Goal: Task Accomplishment & Management: Use online tool/utility

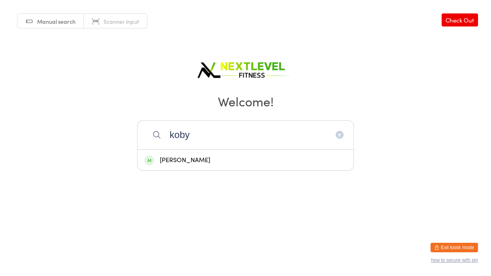
type input "koby"
click at [240, 157] on div "[PERSON_NAME]" at bounding box center [245, 160] width 202 height 11
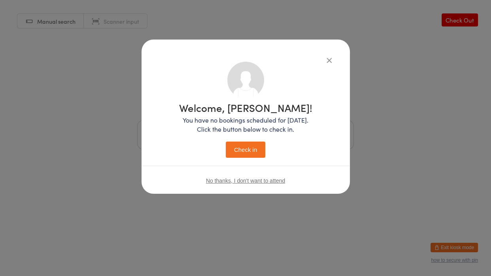
click at [244, 150] on button "Check in" at bounding box center [245, 149] width 39 height 16
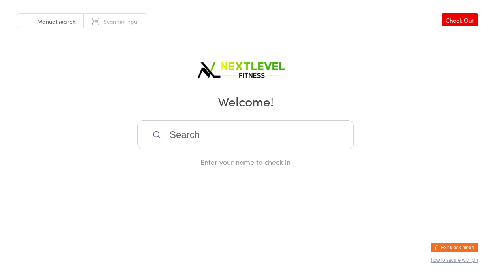
click at [231, 143] on input "search" at bounding box center [245, 134] width 216 height 29
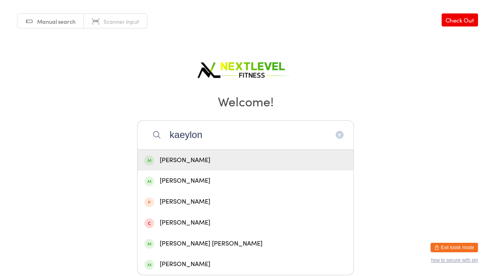
type input "kaeylon"
click at [218, 160] on div "[PERSON_NAME]" at bounding box center [245, 160] width 202 height 11
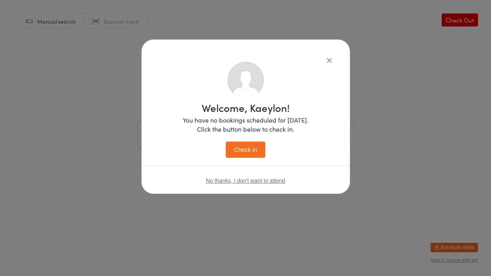
click at [238, 145] on button "Check in" at bounding box center [245, 149] width 39 height 16
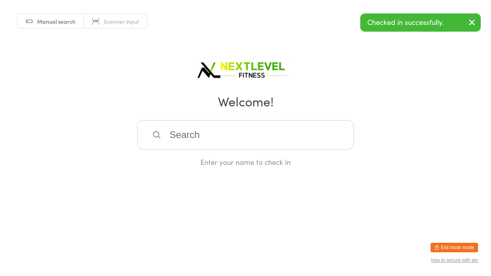
click at [221, 140] on input "search" at bounding box center [245, 134] width 216 height 29
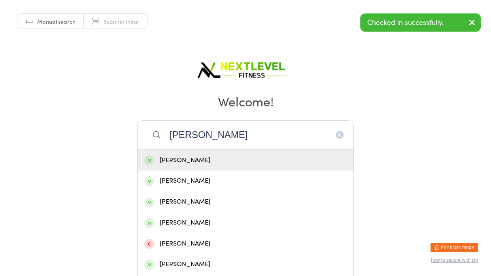
type input "[PERSON_NAME]"
click at [204, 159] on div "[PERSON_NAME]" at bounding box center [245, 160] width 202 height 11
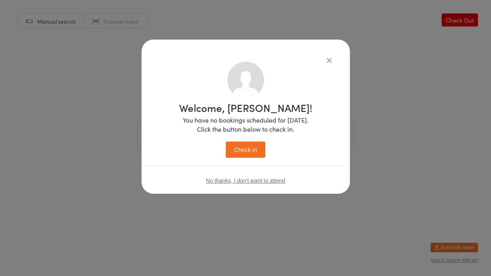
click at [242, 150] on button "Check in" at bounding box center [245, 149] width 39 height 16
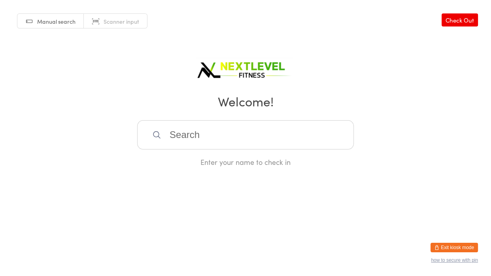
click at [238, 136] on input "search" at bounding box center [245, 134] width 216 height 29
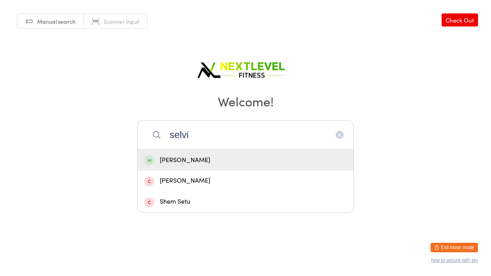
type input "selvi"
click at [222, 166] on div "[PERSON_NAME]" at bounding box center [245, 160] width 216 height 21
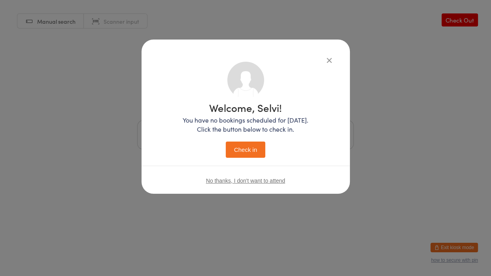
click at [246, 156] on button "Check in" at bounding box center [245, 149] width 39 height 16
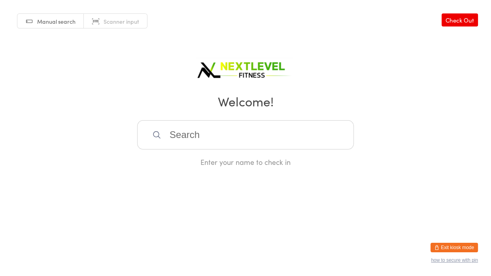
click at [240, 136] on input "search" at bounding box center [245, 134] width 216 height 29
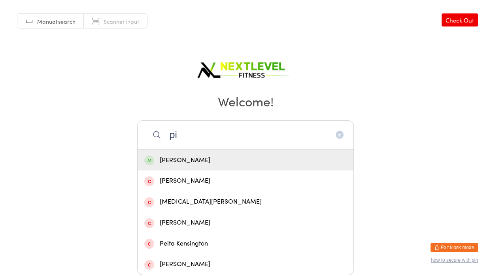
type input "p"
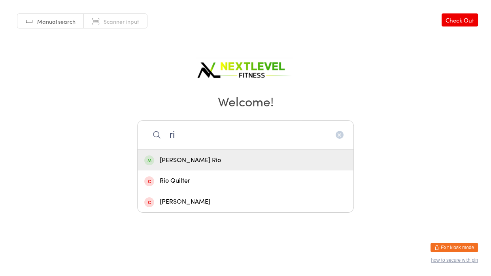
type input "r"
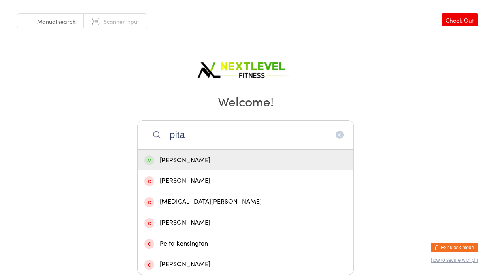
type input "pita"
click at [239, 160] on div "[PERSON_NAME]" at bounding box center [245, 160] width 202 height 11
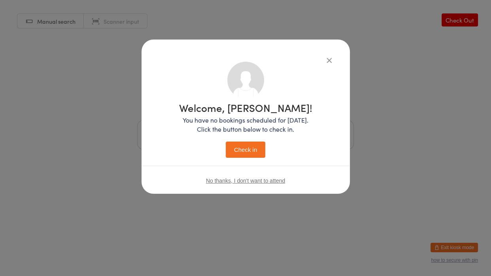
click at [245, 154] on button "Check in" at bounding box center [245, 149] width 39 height 16
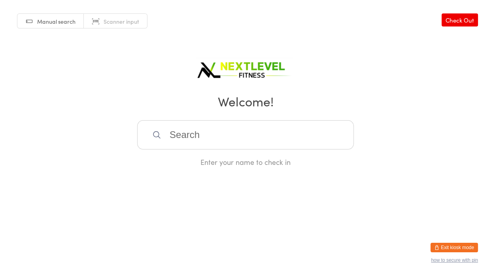
click at [224, 138] on input "search" at bounding box center [245, 134] width 216 height 29
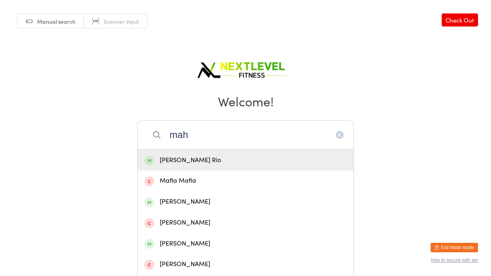
type input "mah"
click at [206, 156] on div "[PERSON_NAME] Rio" at bounding box center [245, 160] width 202 height 11
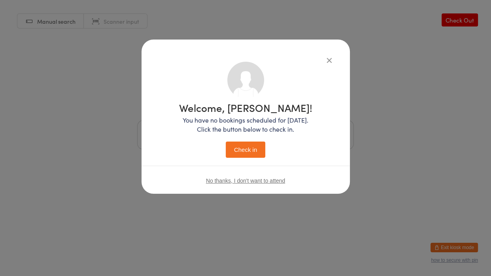
click at [241, 147] on button "Check in" at bounding box center [245, 149] width 39 height 16
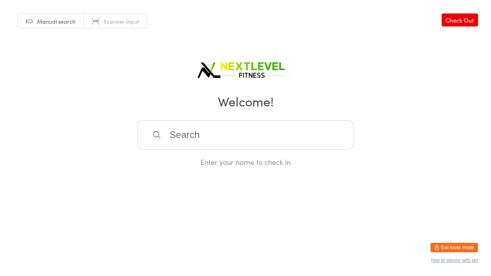
click at [242, 145] on input "search" at bounding box center [245, 134] width 216 height 29
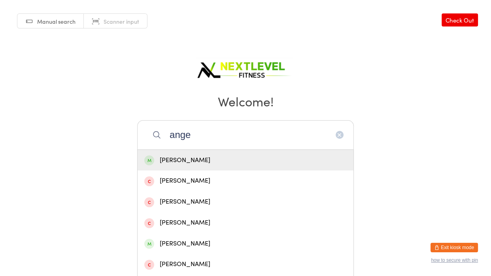
type input "ange"
click at [299, 165] on div "[PERSON_NAME]" at bounding box center [245, 160] width 202 height 11
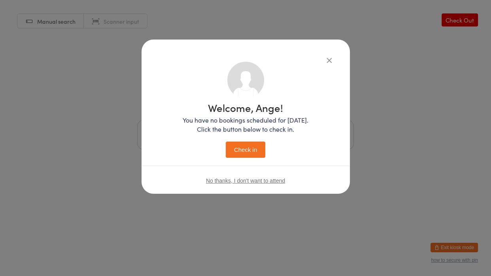
click at [259, 145] on button "Check in" at bounding box center [245, 149] width 39 height 16
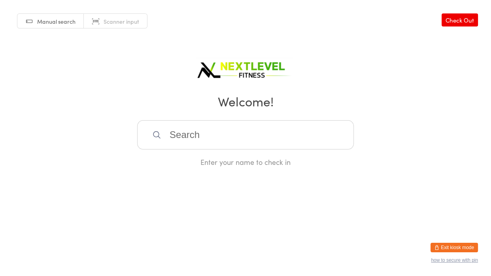
click at [203, 133] on input "search" at bounding box center [245, 134] width 216 height 29
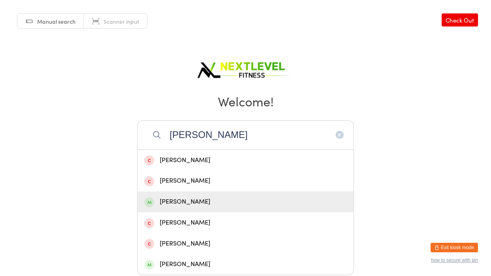
type input "[PERSON_NAME]"
click at [177, 207] on div "[PERSON_NAME]" at bounding box center [245, 201] width 202 height 11
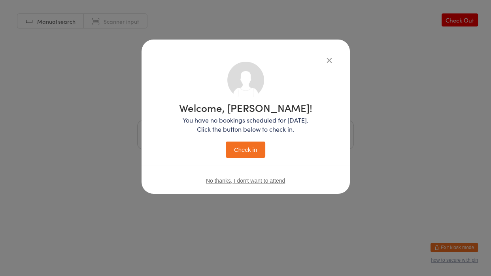
click at [261, 152] on button "Check in" at bounding box center [245, 149] width 39 height 16
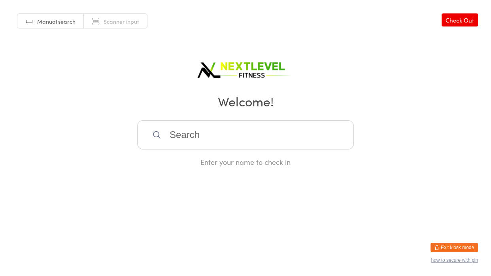
click at [221, 136] on input "search" at bounding box center [245, 134] width 216 height 29
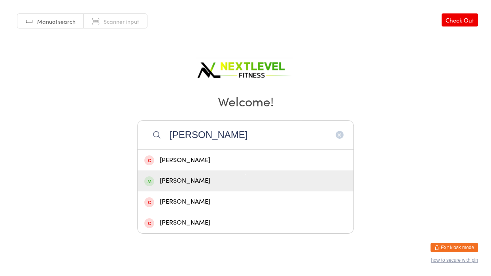
type input "[PERSON_NAME]"
click at [201, 176] on div "[PERSON_NAME]" at bounding box center [245, 180] width 202 height 11
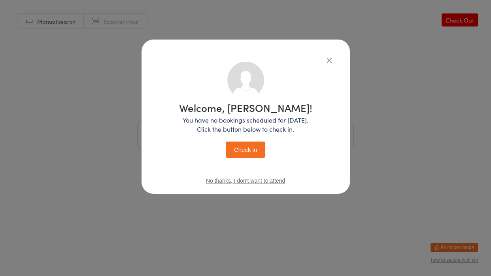
click at [253, 145] on button "Check in" at bounding box center [245, 149] width 39 height 16
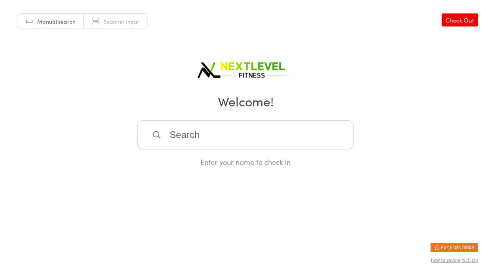
click at [253, 145] on input "search" at bounding box center [245, 134] width 216 height 29
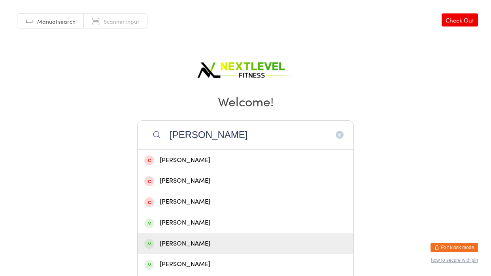
type input "[PERSON_NAME]"
click at [177, 239] on div "[PERSON_NAME]" at bounding box center [245, 243] width 202 height 11
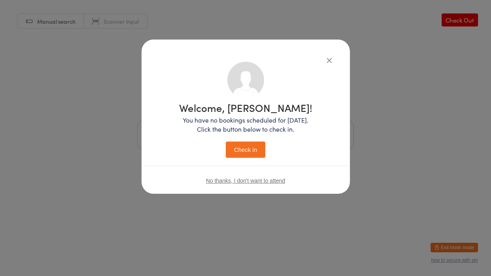
click at [246, 151] on button "Check in" at bounding box center [245, 149] width 39 height 16
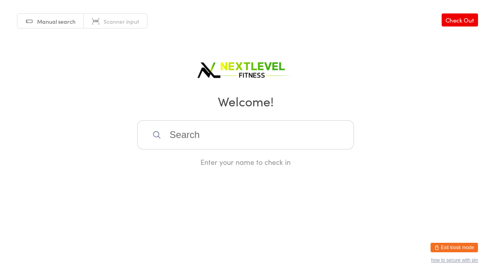
click at [222, 133] on input "search" at bounding box center [245, 134] width 216 height 29
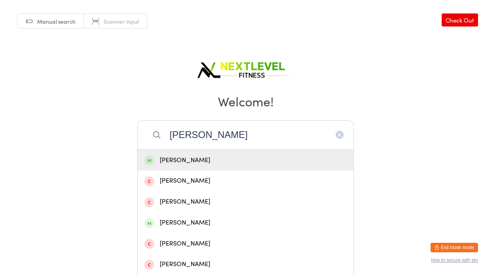
type input "[PERSON_NAME]"
click at [187, 165] on div "[PERSON_NAME]" at bounding box center [245, 160] width 202 height 11
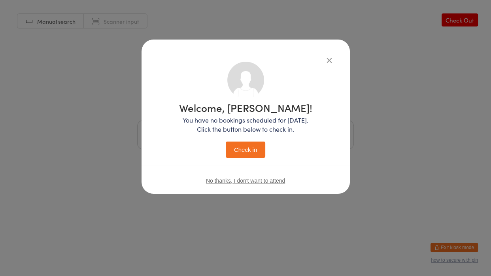
click at [264, 151] on button "Check in" at bounding box center [245, 149] width 39 height 16
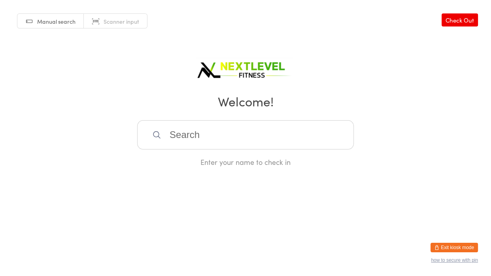
click at [229, 130] on input "search" at bounding box center [245, 134] width 216 height 29
type input "[PERSON_NAME] c [PERSON_NAME]"
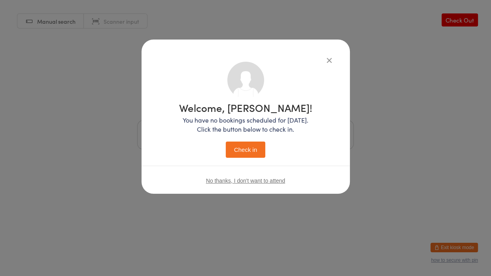
click at [226, 141] on button "Check in" at bounding box center [245, 149] width 39 height 16
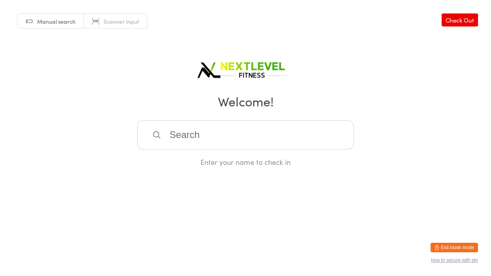
click at [202, 133] on input "search" at bounding box center [245, 134] width 216 height 29
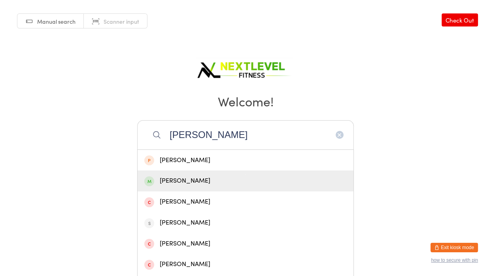
type input "[PERSON_NAME]"
click at [196, 185] on div "[PERSON_NAME]" at bounding box center [245, 180] width 202 height 11
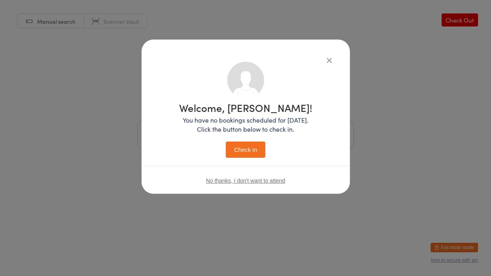
click at [238, 155] on button "Check in" at bounding box center [245, 149] width 39 height 16
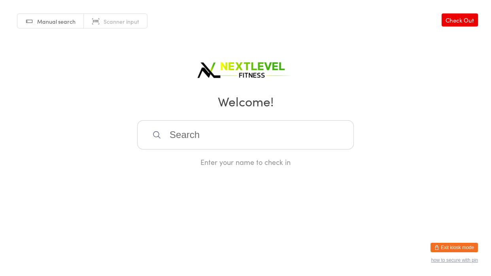
click at [205, 141] on input "search" at bounding box center [245, 134] width 216 height 29
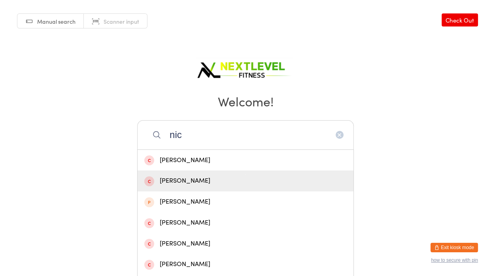
scroll to position [188, 0]
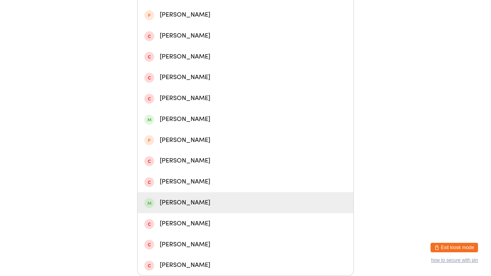
type input "nic"
click at [177, 205] on div "[PERSON_NAME]" at bounding box center [245, 202] width 202 height 11
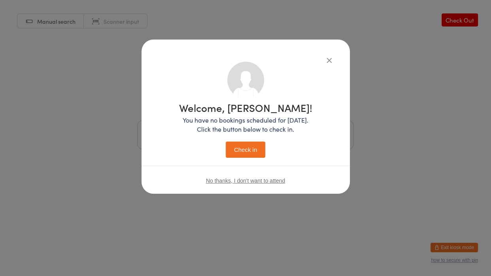
click at [232, 151] on button "Check in" at bounding box center [245, 149] width 39 height 16
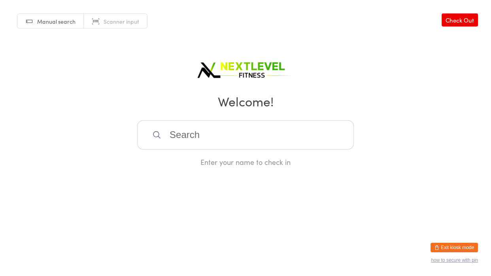
click at [227, 146] on input "search" at bounding box center [245, 134] width 216 height 29
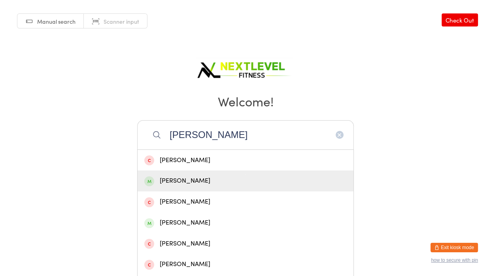
type input "[PERSON_NAME]"
click at [211, 187] on div "[PERSON_NAME]" at bounding box center [245, 180] width 216 height 21
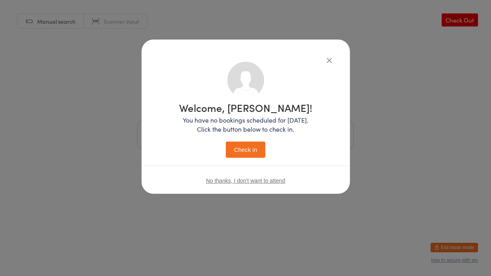
click at [246, 150] on button "Check in" at bounding box center [245, 149] width 39 height 16
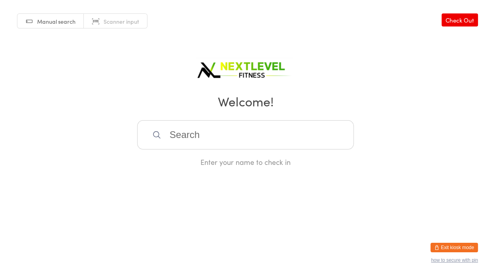
click at [233, 134] on input "search" at bounding box center [245, 134] width 216 height 29
type input "[PERSON_NAME]"
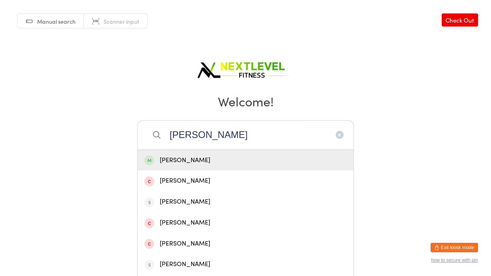
click at [172, 156] on div "[PERSON_NAME]" at bounding box center [245, 160] width 202 height 11
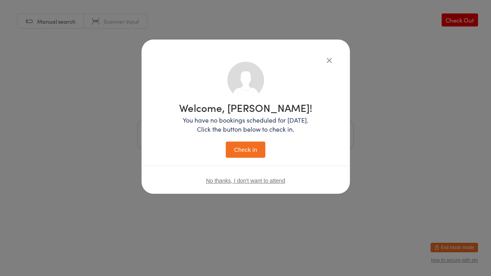
click at [235, 147] on button "Check in" at bounding box center [245, 149] width 39 height 16
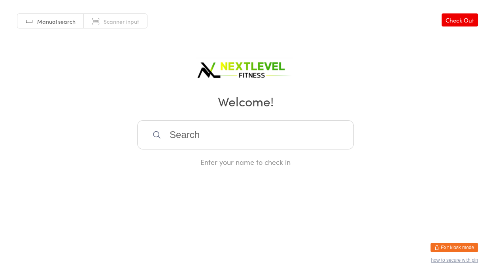
click at [232, 145] on input "search" at bounding box center [245, 134] width 216 height 29
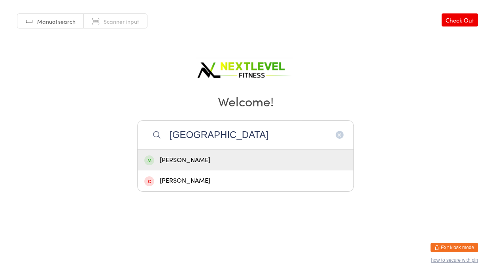
type input "[GEOGRAPHIC_DATA]"
click at [191, 163] on div "[PERSON_NAME]" at bounding box center [245, 160] width 202 height 11
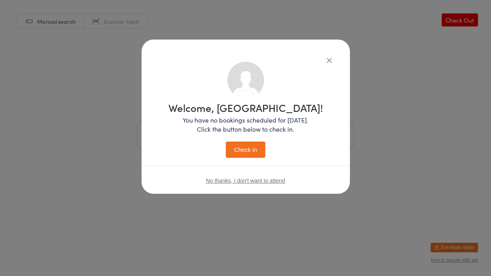
click at [233, 147] on button "Check in" at bounding box center [245, 149] width 39 height 16
